Goal: Obtain resource: Download file/media

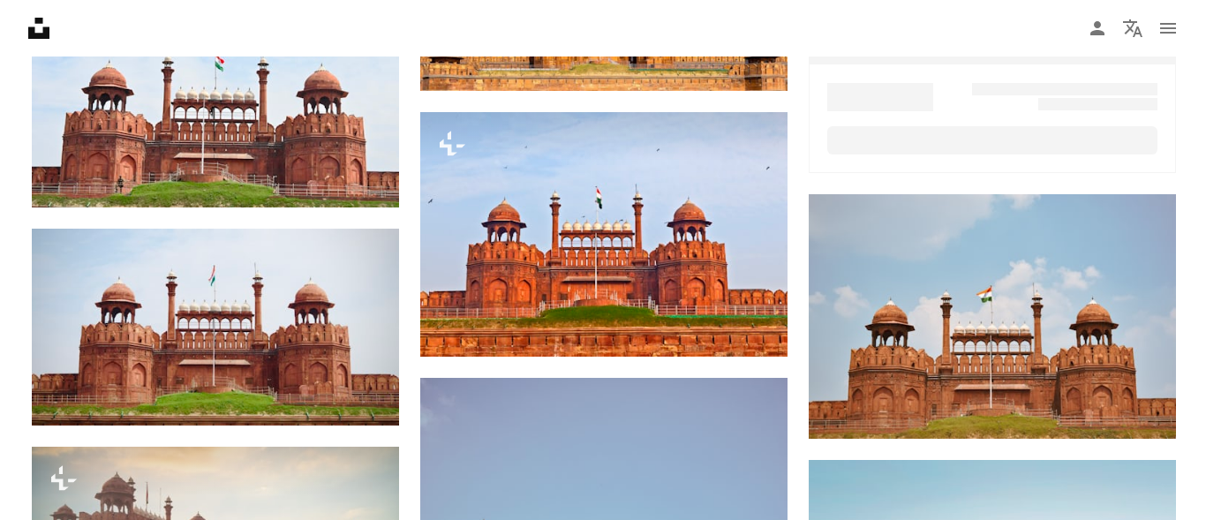
scroll to position [790, 0]
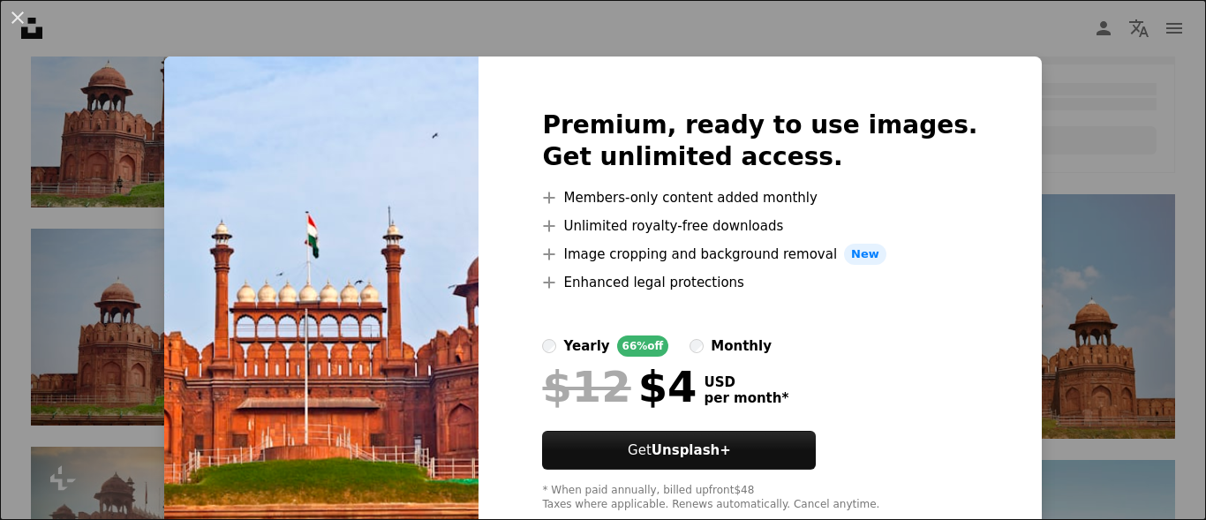
click at [1038, 94] on div "An X shape Premium, ready to use images. Get unlimited access. A plus sign Memb…" at bounding box center [603, 260] width 1206 height 520
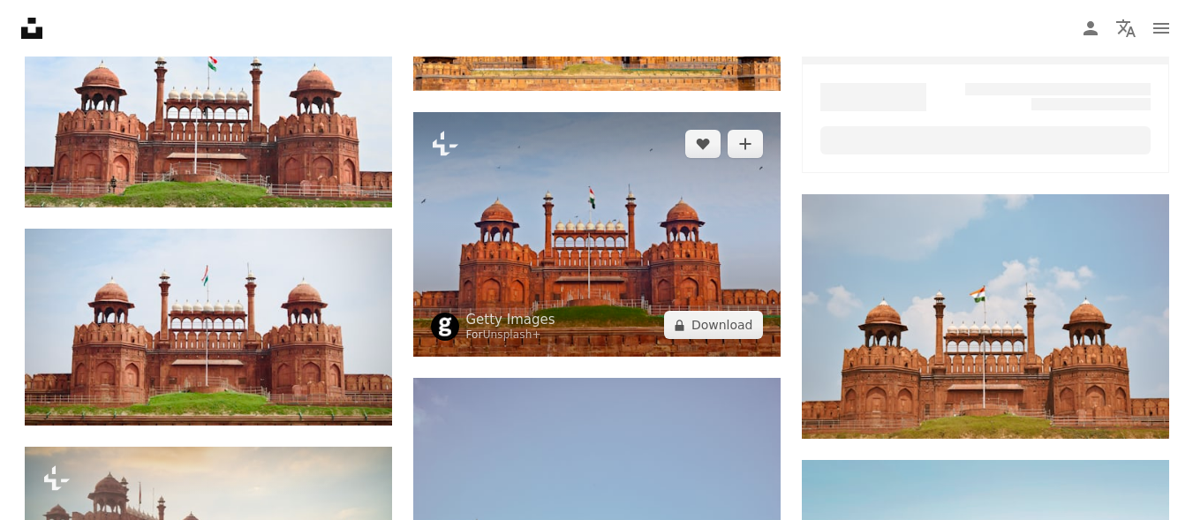
click at [480, 200] on img at bounding box center [596, 234] width 367 height 245
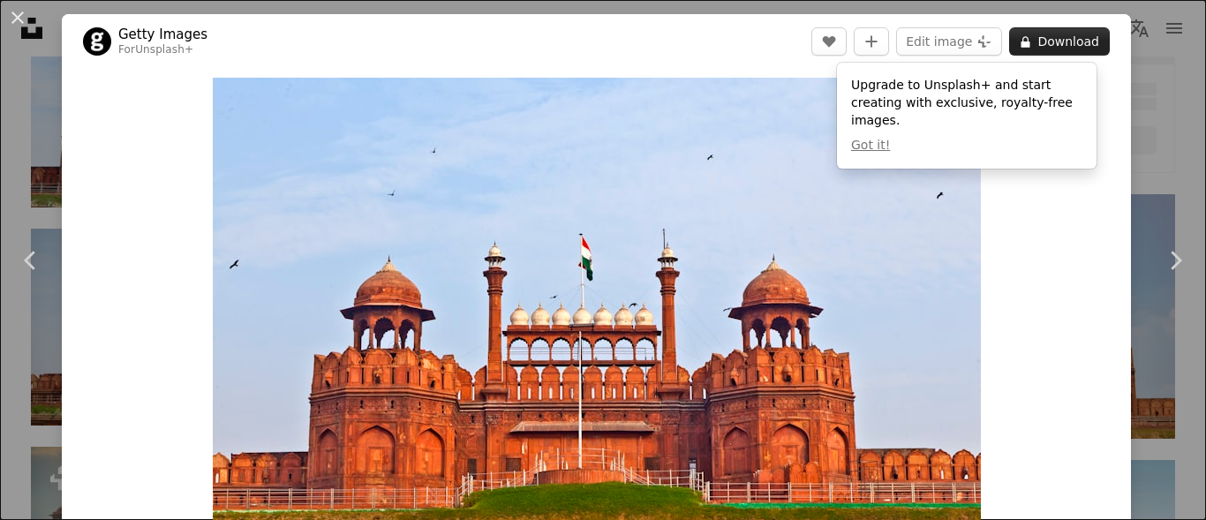
click at [1048, 38] on button "A lock Download" at bounding box center [1059, 41] width 101 height 28
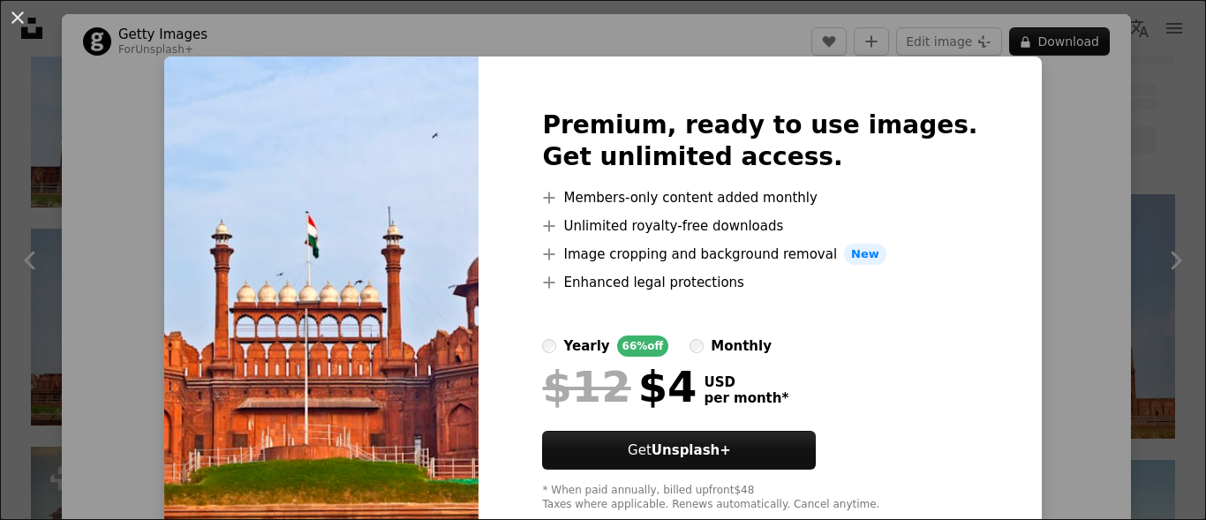
click at [400, 200] on img at bounding box center [321, 311] width 314 height 509
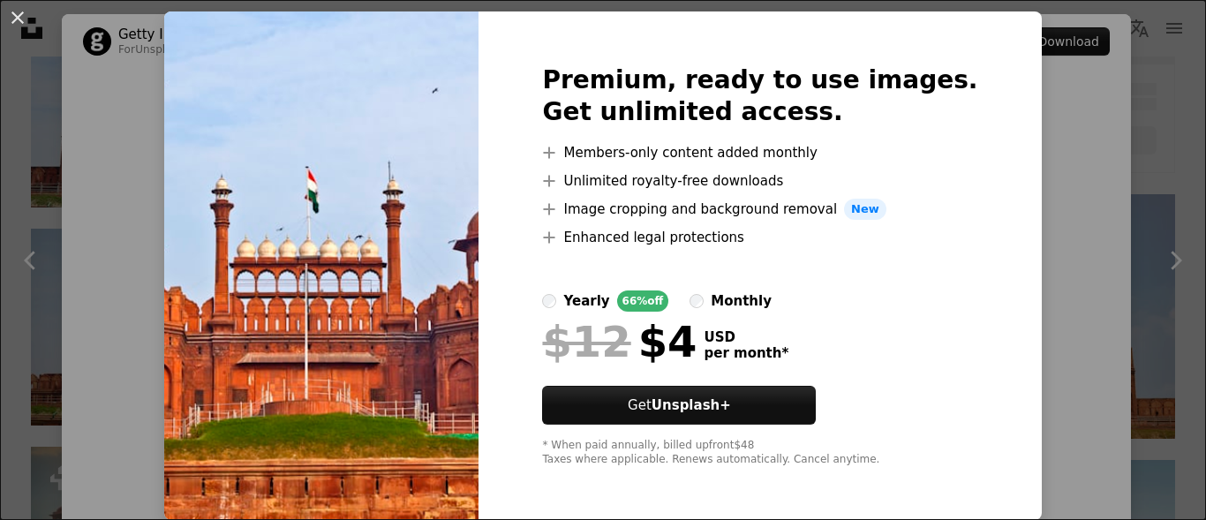
click at [892, 387] on div "Premium, ready to use images. Get unlimited access. A plus sign Members-only co…" at bounding box center [760, 265] width 563 height 509
click at [1080, 226] on div "An X shape Premium, ready to use images. Get unlimited access. A plus sign Memb…" at bounding box center [603, 260] width 1206 height 520
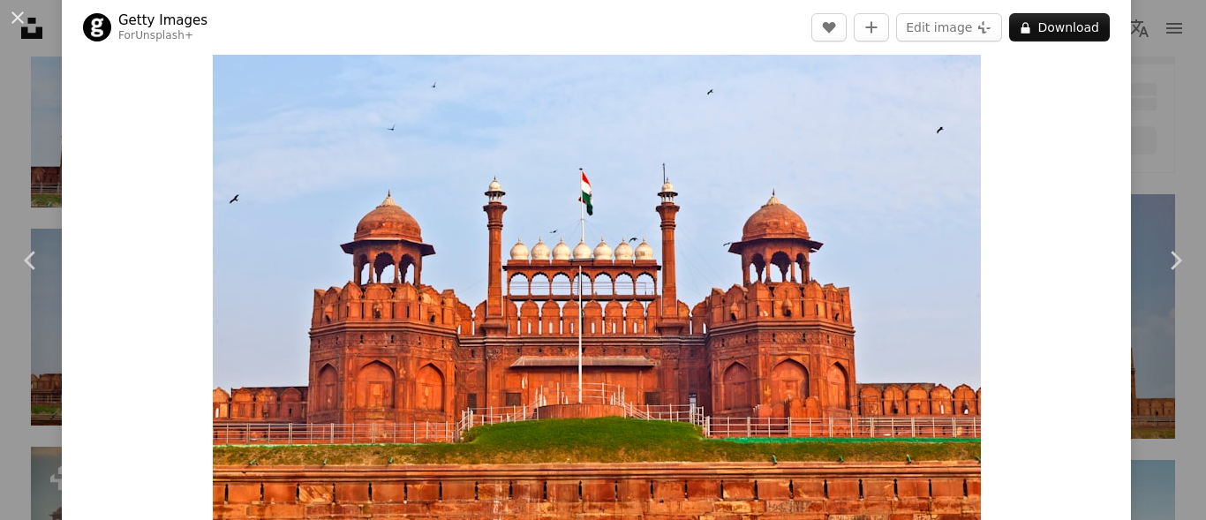
scroll to position [56, 0]
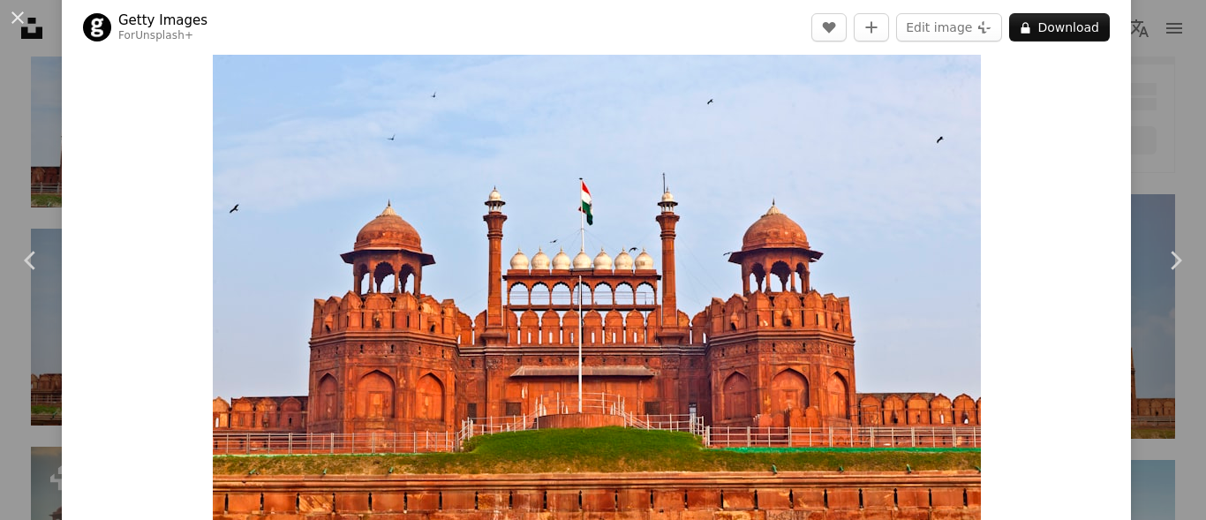
click at [1117, 97] on div "Zoom in" at bounding box center [596, 278] width 1069 height 530
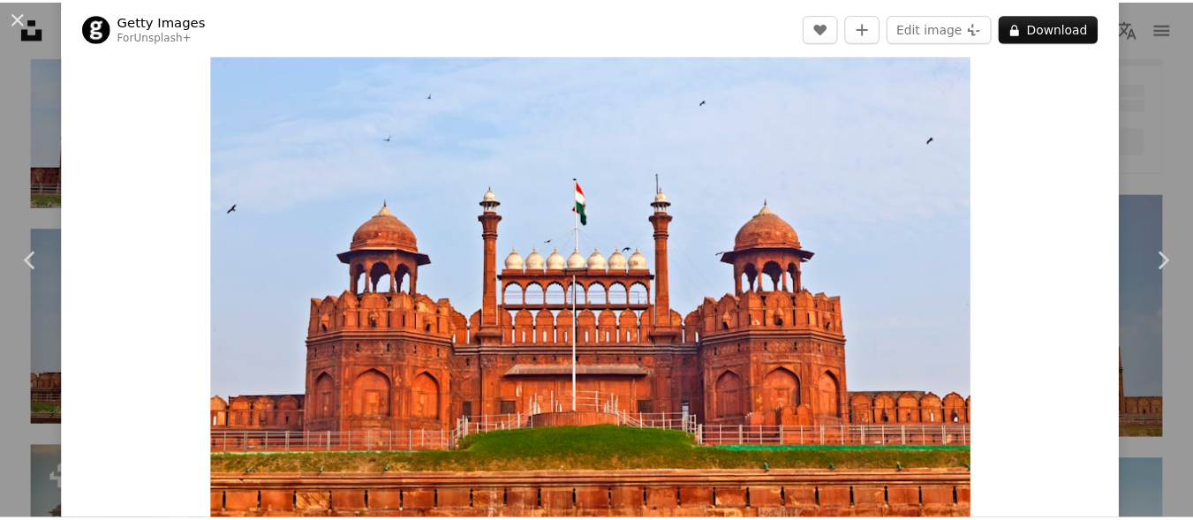
scroll to position [0, 0]
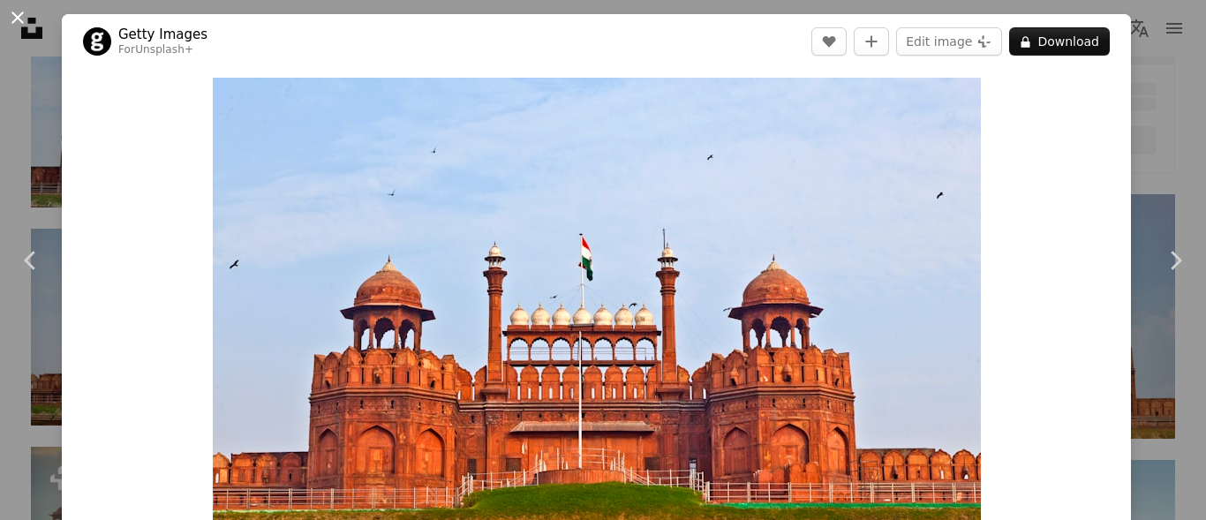
click at [14, 15] on button "An X shape" at bounding box center [17, 17] width 21 height 21
